Goal: Information Seeking & Learning: Learn about a topic

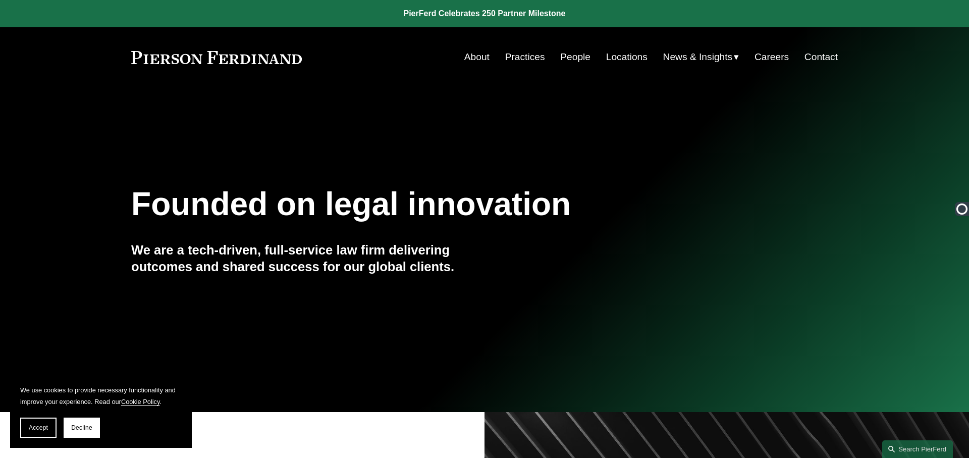
click at [569, 57] on link "People" at bounding box center [575, 56] width 30 height 19
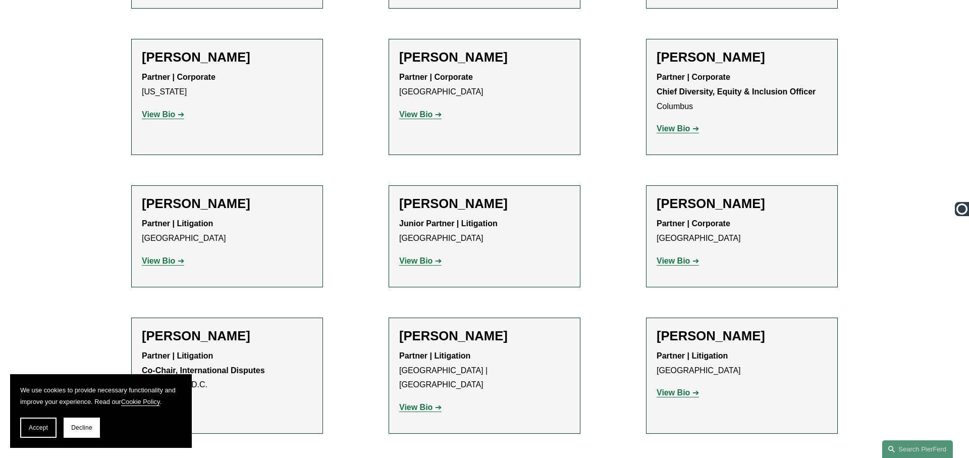
scroll to position [1727, 0]
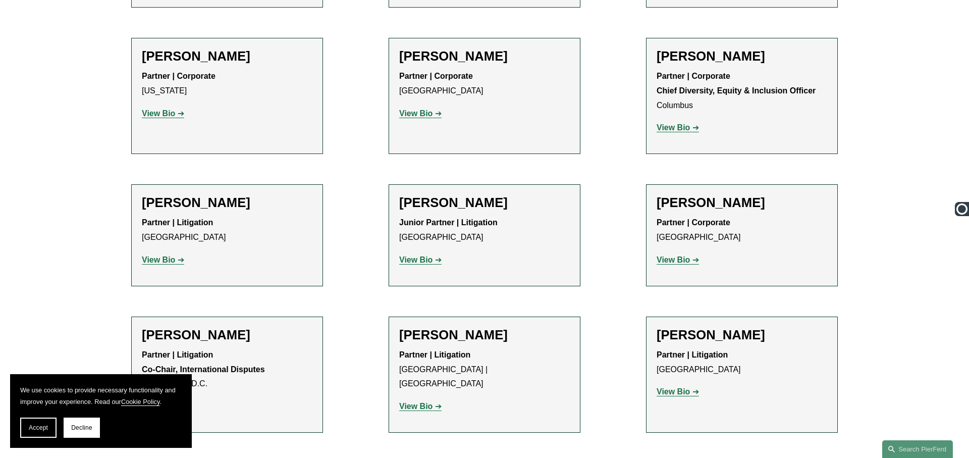
click at [165, 255] on strong "View Bio" at bounding box center [158, 259] width 33 height 9
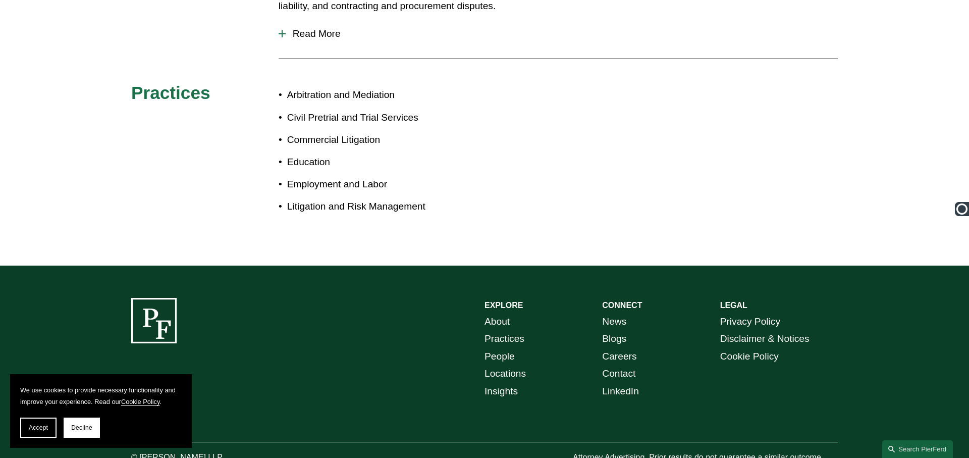
scroll to position [579, 0]
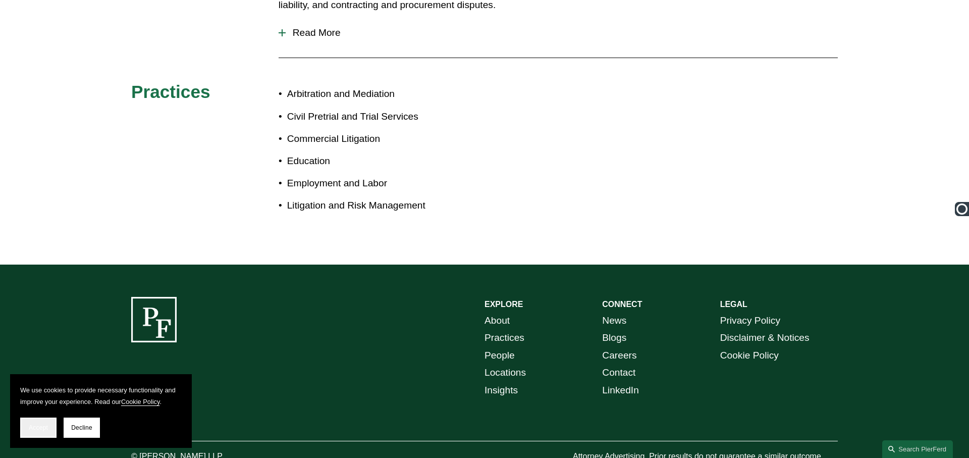
click at [41, 430] on span "Accept" at bounding box center [38, 427] width 19 height 7
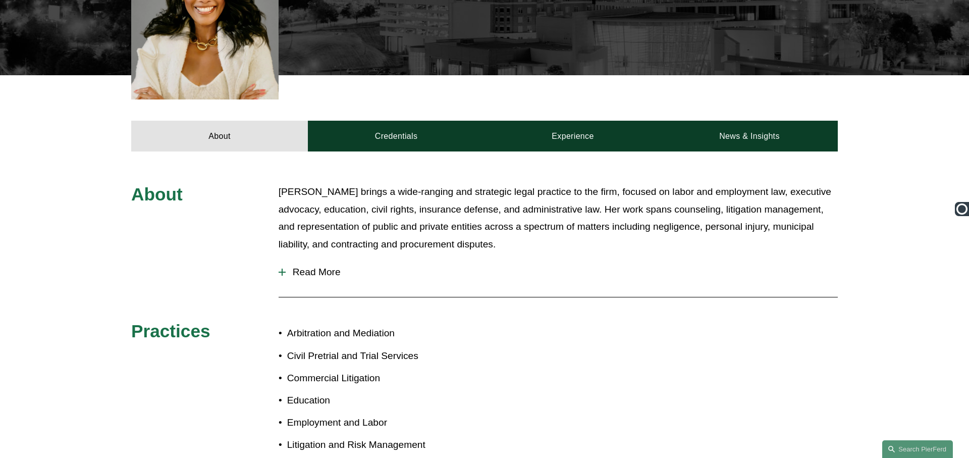
scroll to position [340, 0]
click at [324, 267] on span "Read More" at bounding box center [562, 272] width 552 height 11
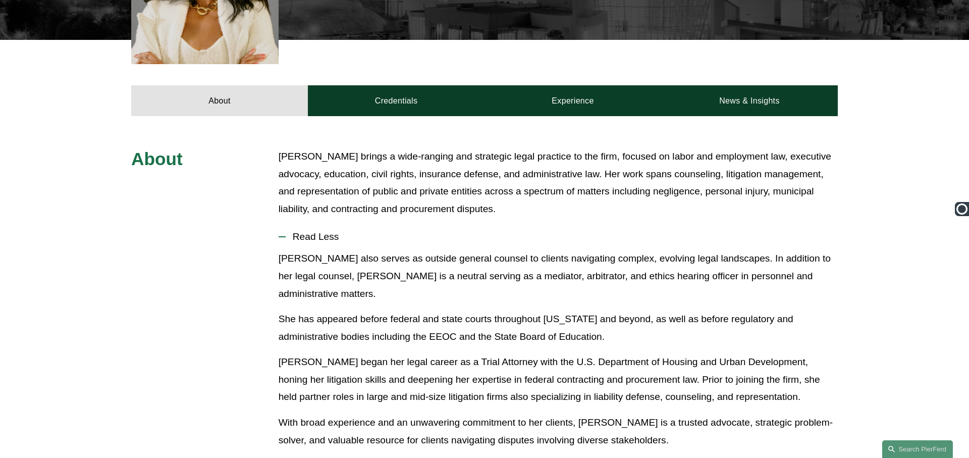
scroll to position [401, 0]
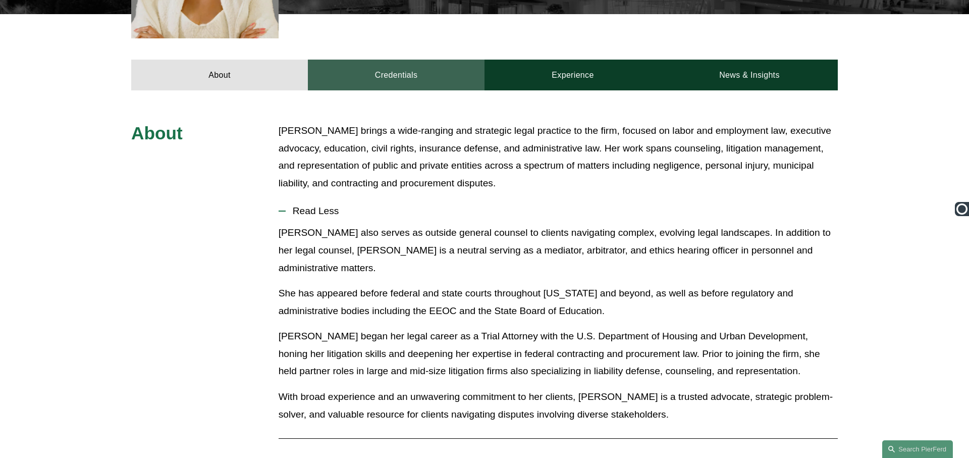
click at [387, 62] on link "Credentials" at bounding box center [396, 75] width 177 height 30
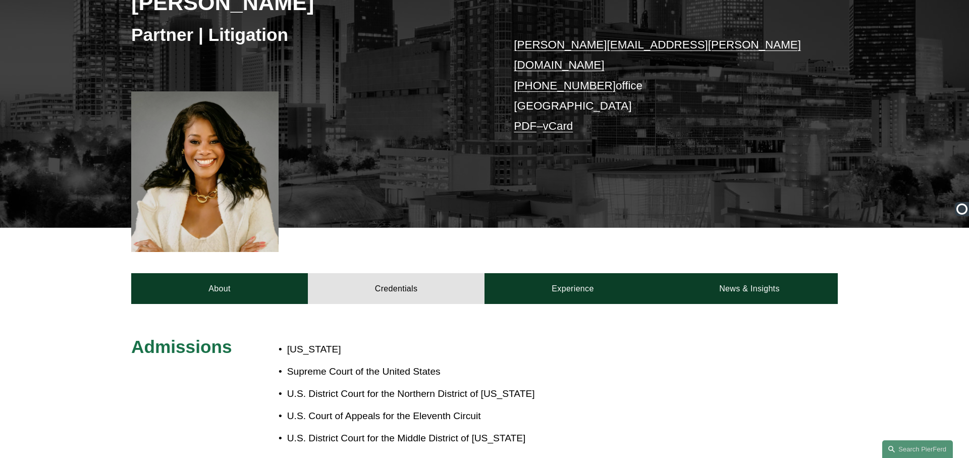
scroll to position [193, 0]
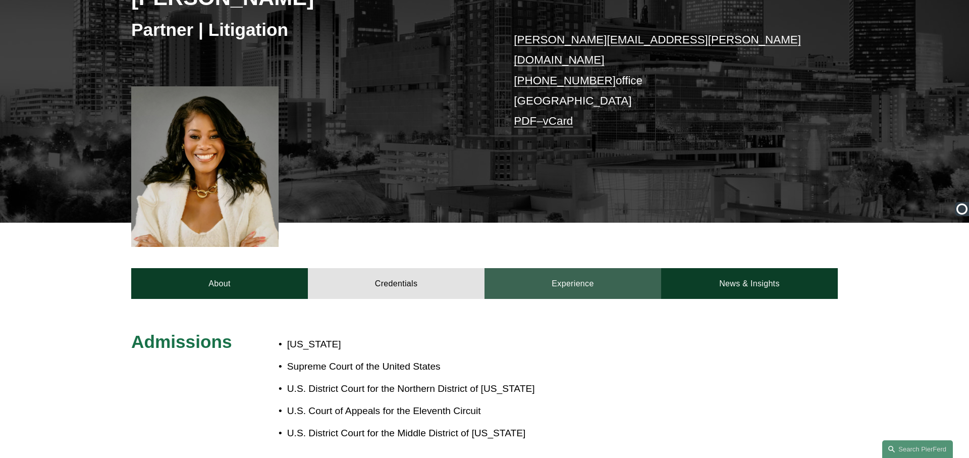
click at [571, 272] on link "Experience" at bounding box center [572, 283] width 177 height 30
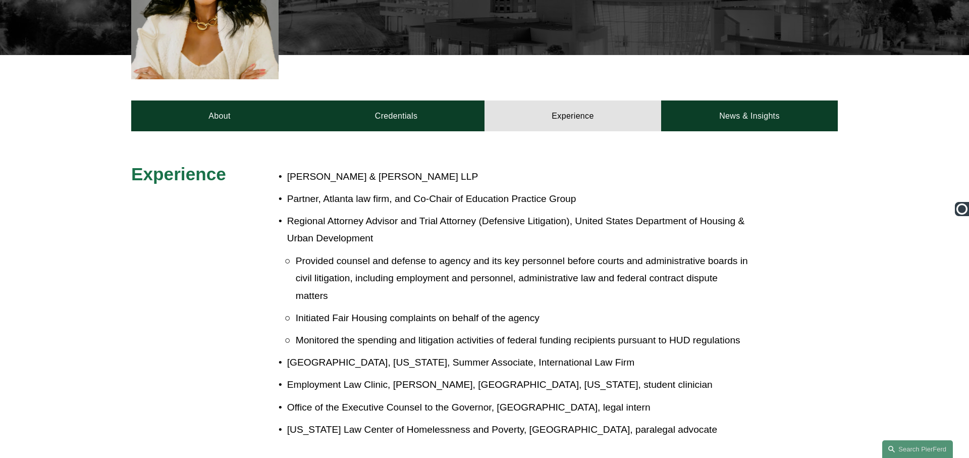
scroll to position [363, 0]
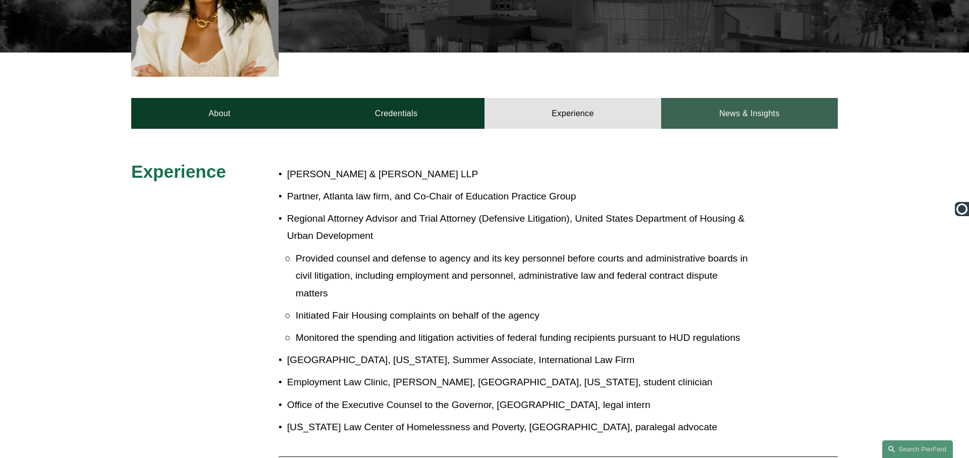
click at [772, 98] on link "News & Insights" at bounding box center [749, 113] width 177 height 30
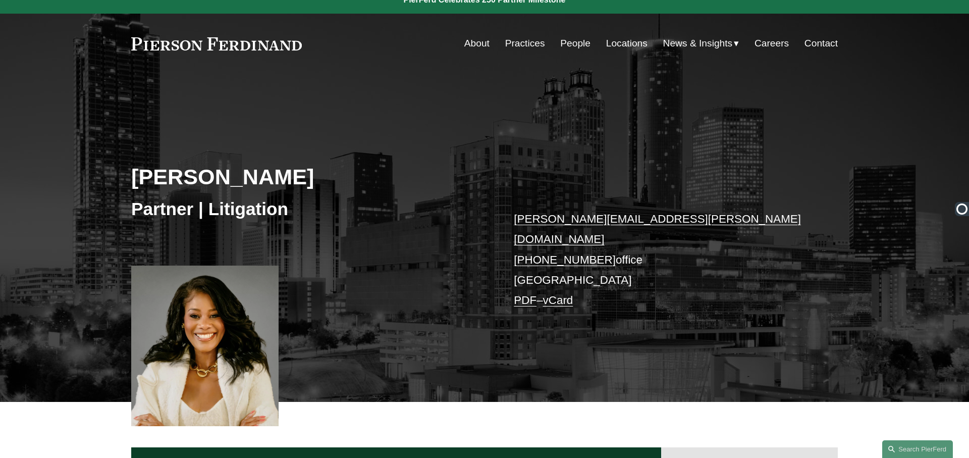
scroll to position [0, 0]
